Goal: Task Accomplishment & Management: Use online tool/utility

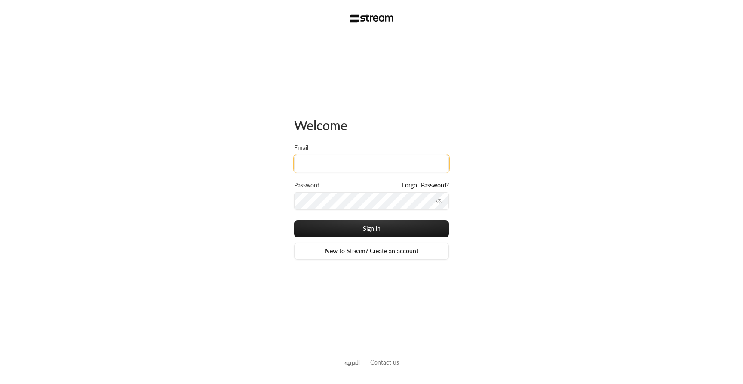
click at [330, 168] on input "Email" at bounding box center [371, 164] width 155 height 18
type input "[EMAIL_ADDRESS][DOMAIN_NAME]"
click at [294, 220] on button "Sign in" at bounding box center [371, 228] width 155 height 17
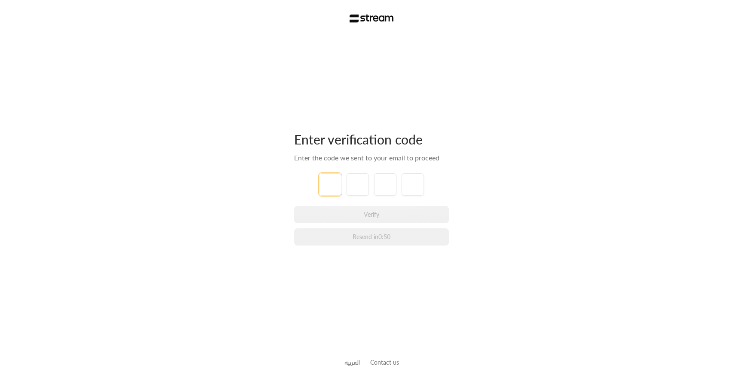
type input "5"
type input "0"
type input "2"
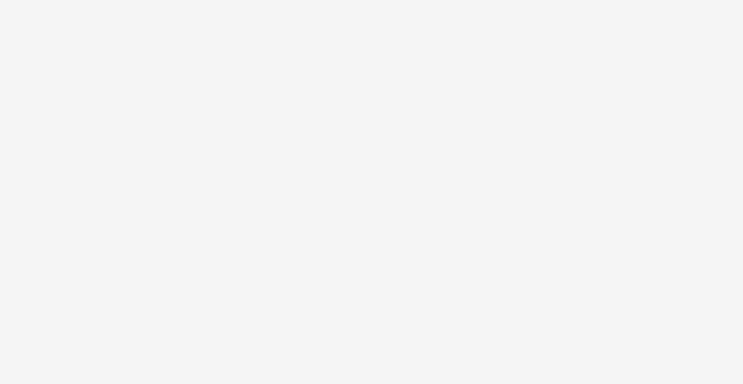
click at [427, 106] on div at bounding box center [371, 192] width 743 height 384
